Goal: Information Seeking & Learning: Learn about a topic

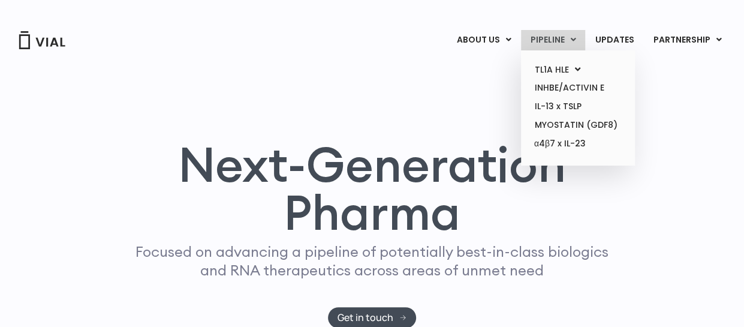
click at [549, 38] on link "PIPELINE" at bounding box center [553, 40] width 64 height 20
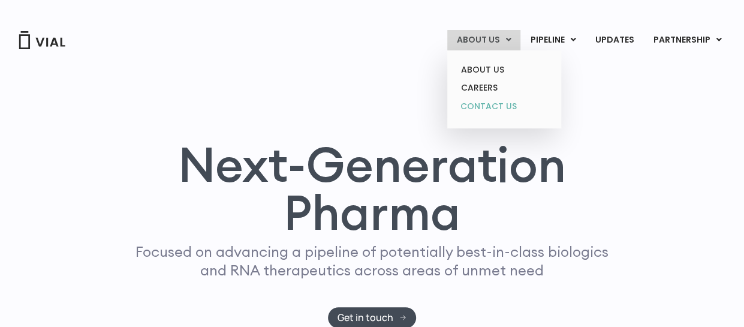
click at [494, 104] on link "CONTACT US" at bounding box center [503, 106] width 105 height 19
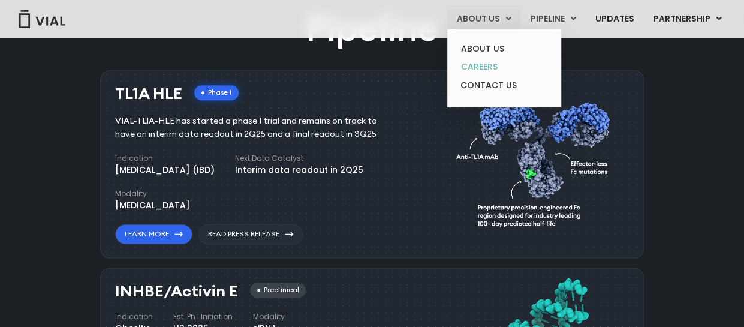
scroll to position [730, 0]
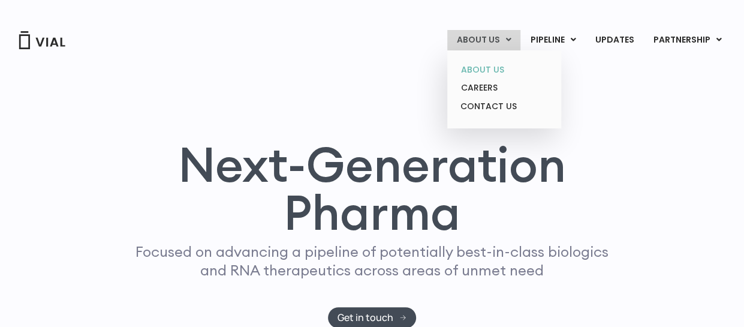
click at [488, 70] on link "ABOUT US" at bounding box center [503, 70] width 105 height 19
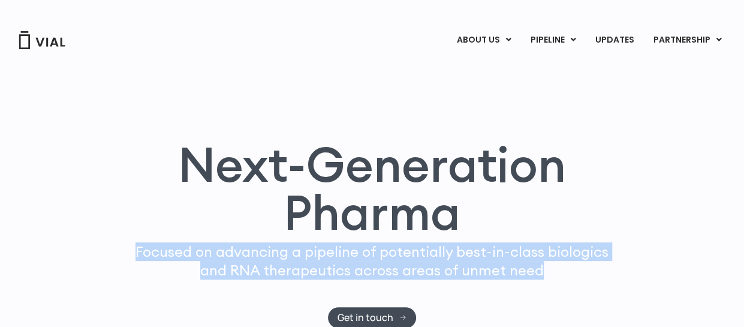
drag, startPoint x: 138, startPoint y: 251, endPoint x: 550, endPoint y: 264, distance: 411.8
click at [550, 264] on p "Focused on advancing a pipeline of potentially best-in-class biologics and RNA …" at bounding box center [372, 260] width 483 height 37
copy p "Focused on advancing a pipeline of potentially best-in-class biologics and RNA …"
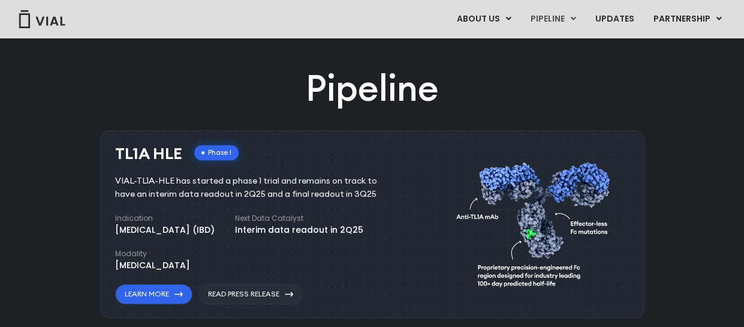
scroll to position [719, 0]
